Goal: Information Seeking & Learning: Learn about a topic

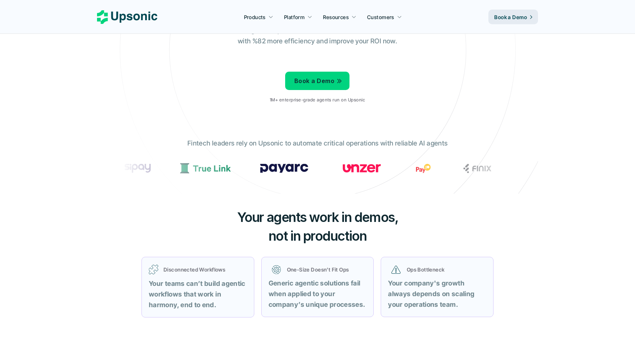
scroll to position [172, 0]
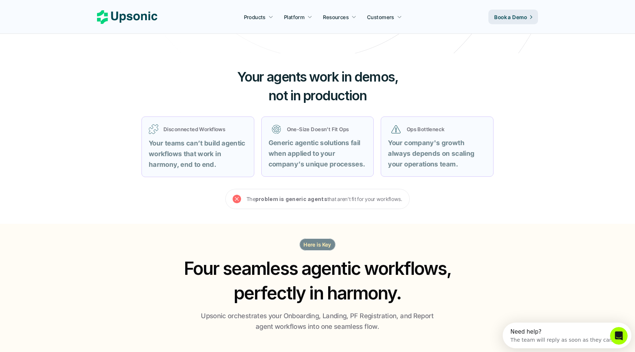
scroll to position [0, 0]
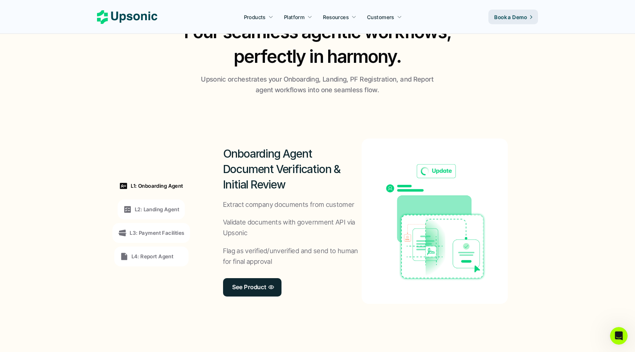
scroll to position [510, 0]
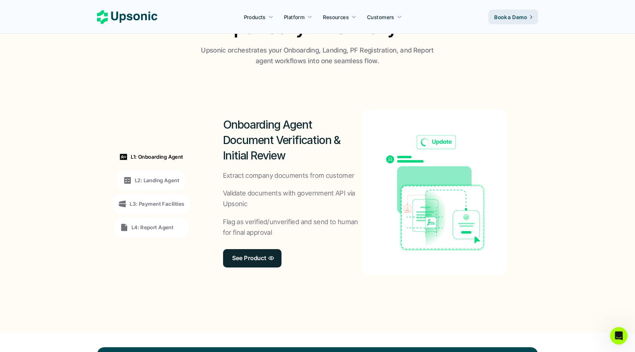
click at [146, 181] on p "L2: Landing Agent" at bounding box center [157, 181] width 44 height 8
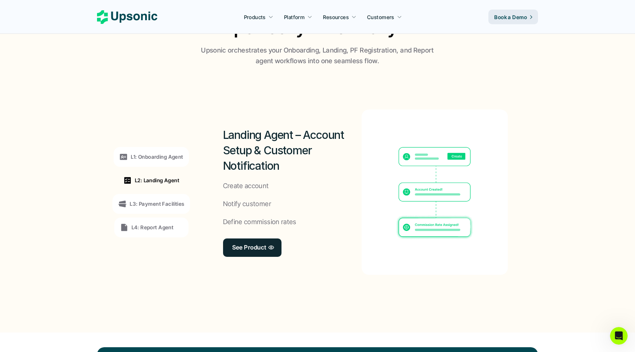
click at [150, 155] on p "L1: Onboarding Agent" at bounding box center [157, 157] width 52 height 8
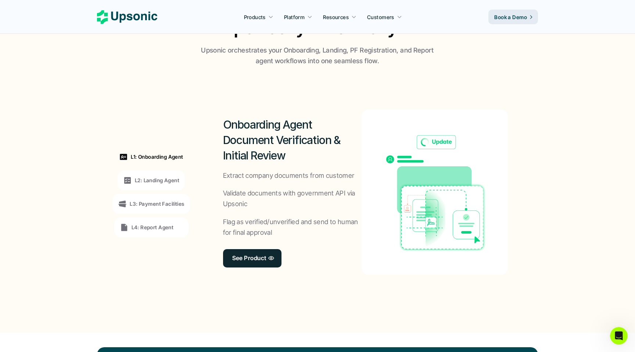
click at [155, 206] on p "L3: Payment Facilities" at bounding box center [157, 204] width 54 height 8
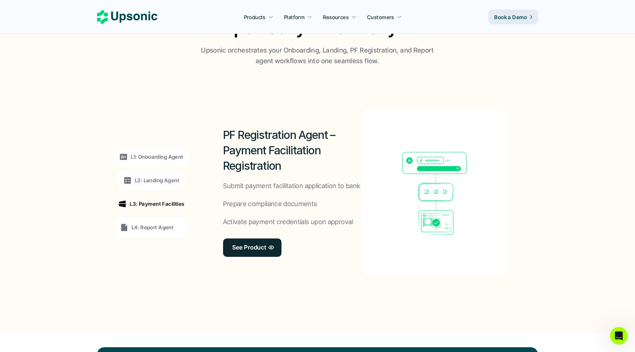
click at [152, 227] on p "L4: Report Agent" at bounding box center [153, 228] width 42 height 8
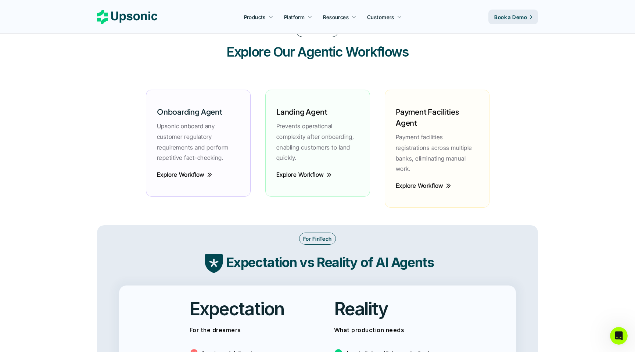
scroll to position [1103, 0]
